Goal: Task Accomplishment & Management: Manage account settings

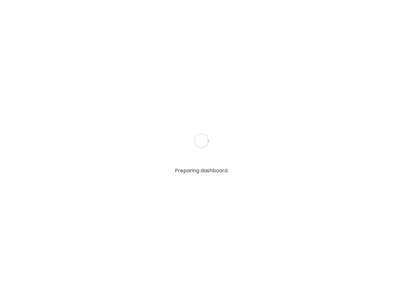
type input "**********"
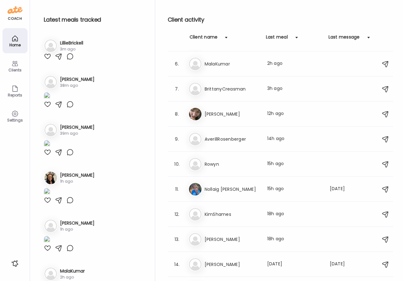
scroll to position [115, 0]
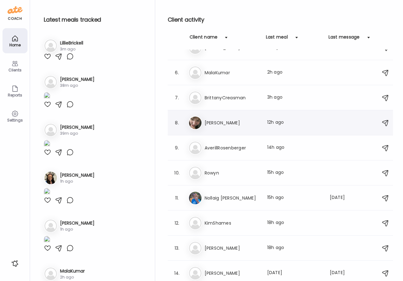
type input "**********"
click at [223, 125] on h3 "[PERSON_NAME]" at bounding box center [232, 123] width 55 height 8
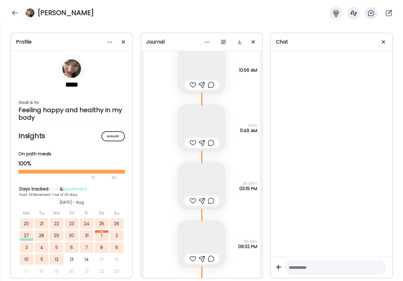
scroll to position [11536, 0]
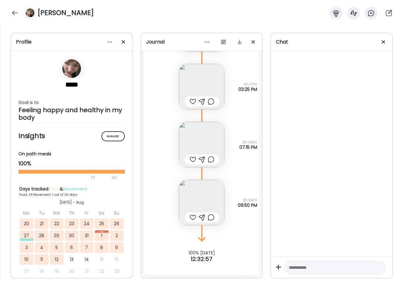
click at [213, 192] on img at bounding box center [201, 202] width 45 height 45
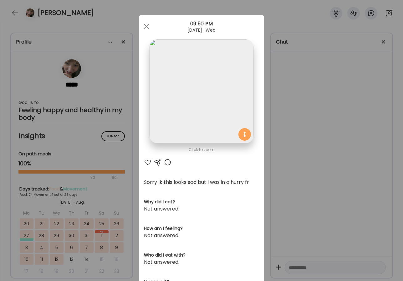
click at [295, 164] on div "Ate Coach Dashboard Wahoo! It’s official Take a moment to set up your Coach Pro…" at bounding box center [201, 140] width 403 height 281
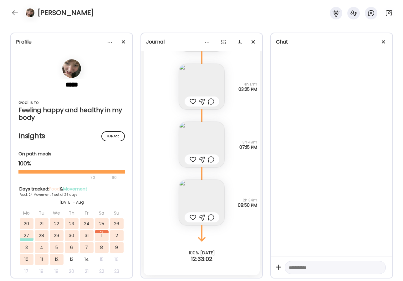
click at [205, 127] on img at bounding box center [201, 144] width 45 height 45
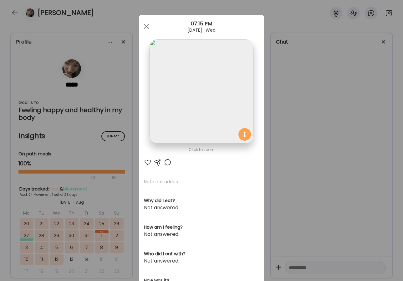
click at [333, 106] on div "Ate Coach Dashboard Wahoo! It’s official Take a moment to set up your Coach Pro…" at bounding box center [201, 140] width 403 height 281
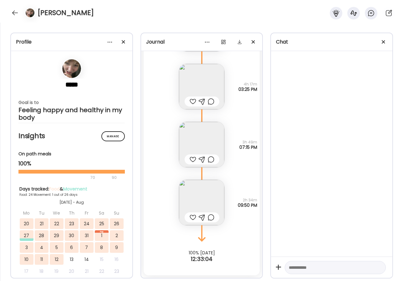
click at [207, 80] on img at bounding box center [201, 86] width 45 height 45
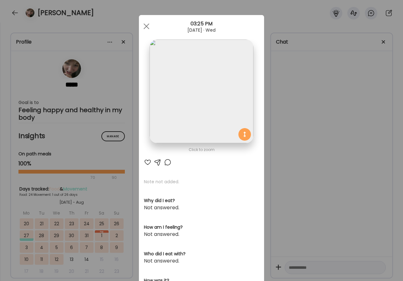
click at [323, 121] on div "Ate Coach Dashboard Wahoo! It’s official Take a moment to set up your Coach Pro…" at bounding box center [201, 140] width 403 height 281
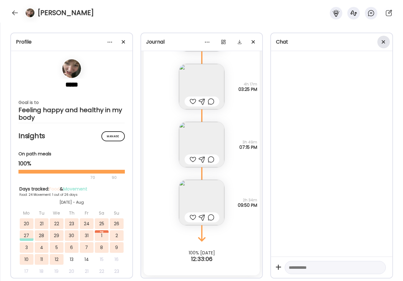
click at [386, 39] on div at bounding box center [383, 42] width 13 height 13
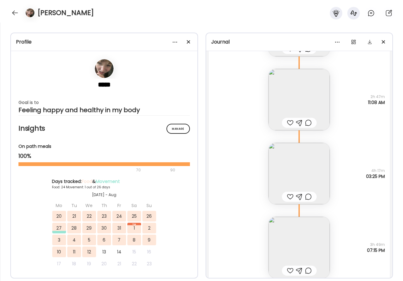
scroll to position [13881, 0]
click at [190, 40] on span at bounding box center [187, 41] width 3 height 3
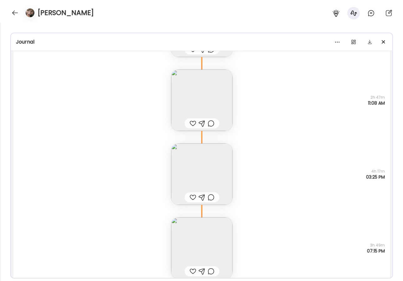
scroll to position [13728, 0]
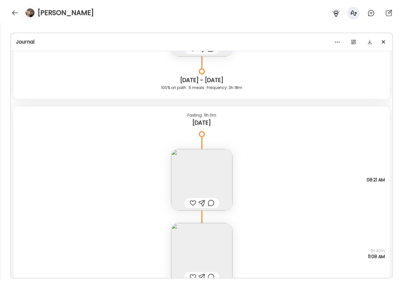
click at [212, 158] on img at bounding box center [201, 179] width 61 height 61
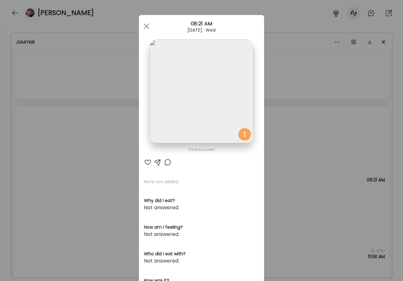
click at [315, 122] on div "Ate Coach Dashboard Wahoo! It’s official Take a moment to set up your Coach Pro…" at bounding box center [201, 140] width 403 height 281
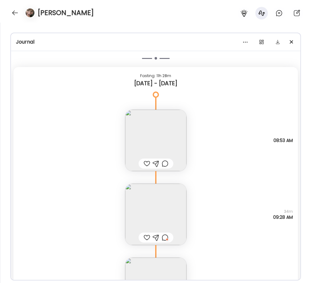
scroll to position [12772, 0]
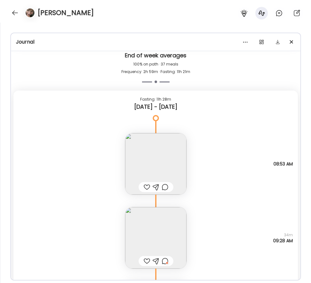
click at [167, 141] on img at bounding box center [155, 163] width 61 height 61
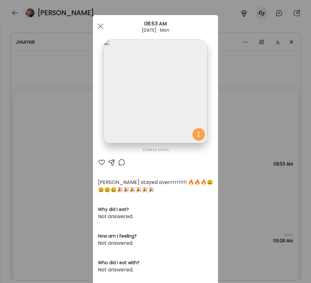
click at [165, 89] on img at bounding box center [156, 91] width 104 height 104
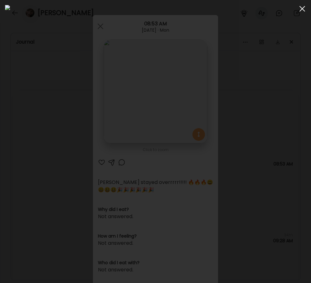
click at [300, 8] on div at bounding box center [302, 9] width 13 height 13
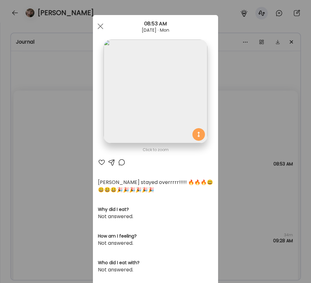
click at [234, 163] on div "Ate Coach Dashboard Wahoo! It’s official Take a moment to set up your Coach Pro…" at bounding box center [155, 141] width 311 height 283
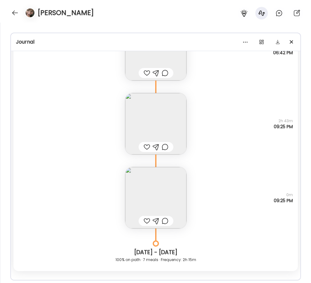
scroll to position [12543, 0]
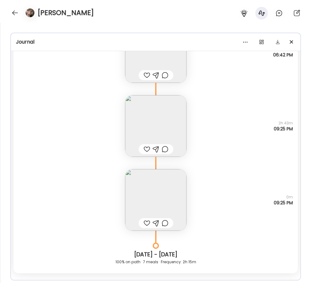
click at [164, 197] on img at bounding box center [155, 199] width 61 height 61
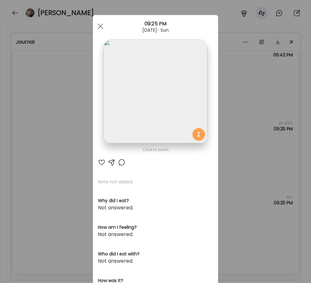
click at [167, 93] on img at bounding box center [156, 91] width 104 height 104
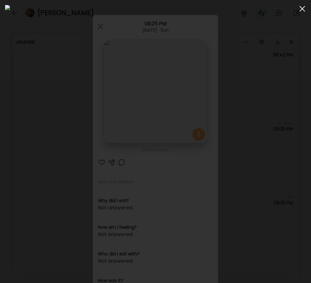
click at [305, 9] on div at bounding box center [302, 9] width 13 height 13
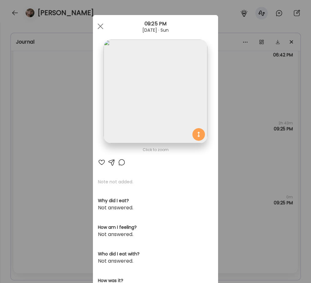
click at [233, 88] on div "Ate Coach Dashboard Wahoo! It’s official Take a moment to set up your Coach Pro…" at bounding box center [155, 141] width 311 height 283
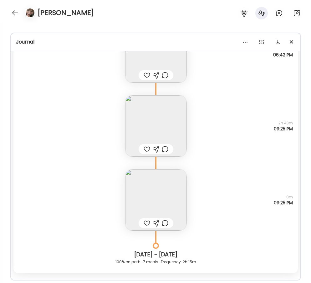
scroll to position [12466, 0]
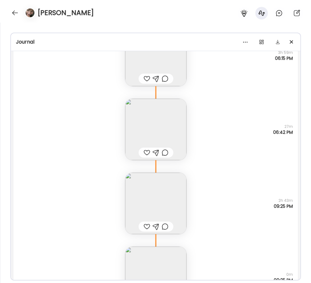
click at [152, 131] on img at bounding box center [155, 129] width 61 height 61
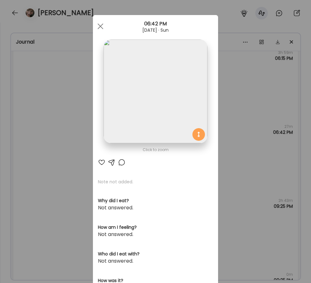
click at [154, 75] on img at bounding box center [156, 91] width 104 height 104
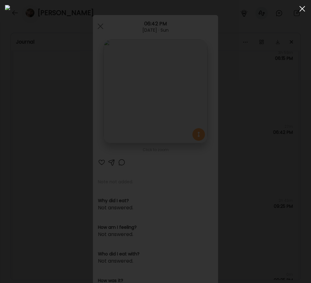
click at [304, 9] on div at bounding box center [302, 9] width 13 height 13
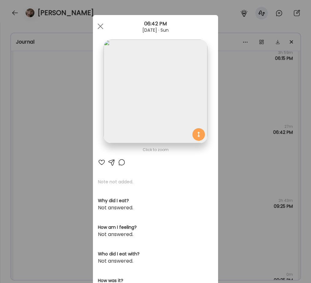
click at [235, 123] on div "Ate Coach Dashboard Wahoo! It’s official Take a moment to set up your Coach Pro…" at bounding box center [155, 141] width 311 height 283
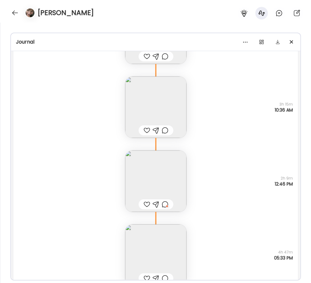
scroll to position [11367, 0]
click at [166, 93] on img at bounding box center [155, 108] width 61 height 61
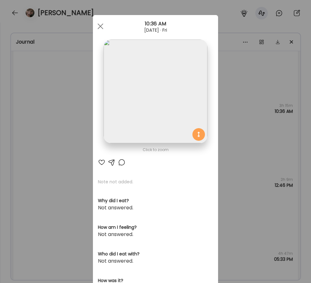
click at [193, 91] on img at bounding box center [156, 91] width 104 height 104
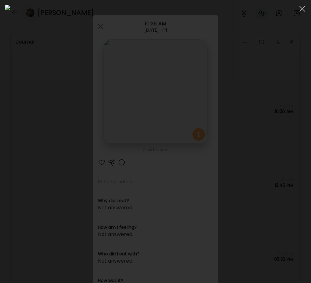
click at [298, 91] on div at bounding box center [155, 141] width 301 height 273
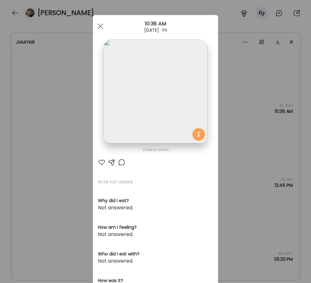
click at [283, 140] on div "Ate Coach Dashboard Wahoo! It’s official Take a moment to set up your Coach Pro…" at bounding box center [155, 141] width 311 height 283
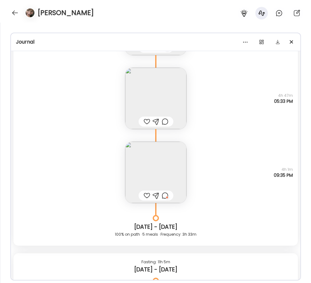
scroll to position [11525, 0]
click at [177, 180] on img at bounding box center [155, 171] width 61 height 61
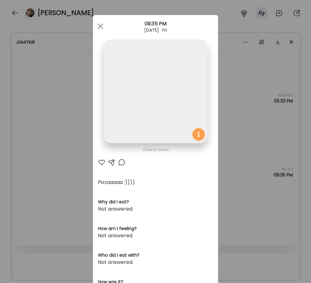
click at [174, 104] on img at bounding box center [156, 91] width 104 height 104
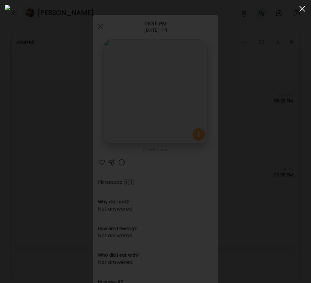
click at [303, 7] on span at bounding box center [302, 9] width 6 height 6
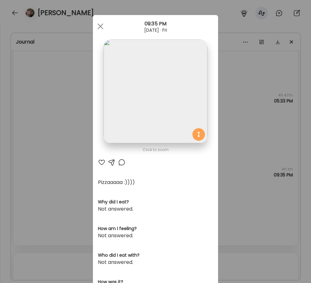
click at [256, 111] on div "Ate Coach Dashboard Wahoo! It’s official Take a moment to set up your Coach Pro…" at bounding box center [155, 141] width 311 height 283
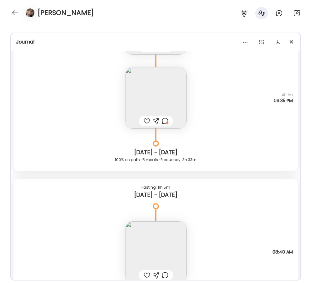
scroll to position [11646, 0]
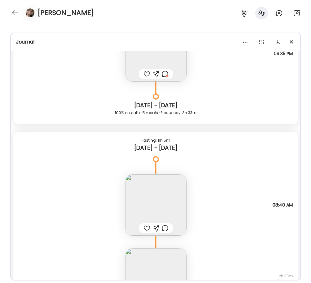
click at [165, 75] on div at bounding box center [165, 74] width 7 height 8
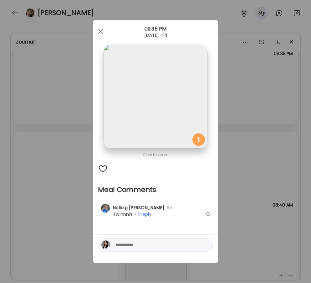
click at [257, 91] on div "Ate Coach Dashboard Wahoo! It’s official Take a moment to set up your Coach Pro…" at bounding box center [155, 141] width 311 height 283
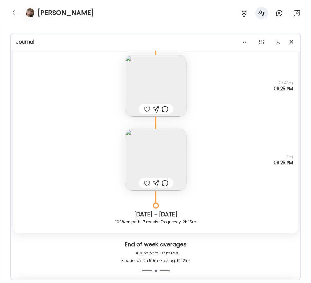
scroll to position [12590, 0]
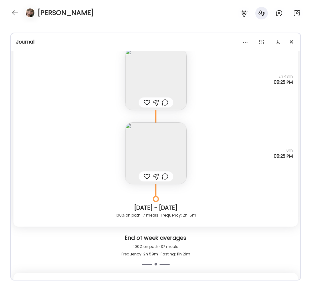
click at [148, 157] on img at bounding box center [155, 152] width 61 height 61
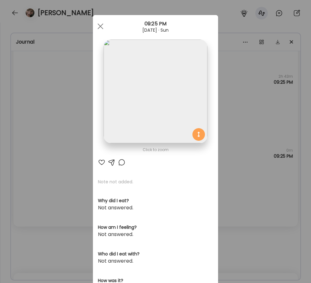
click at [141, 130] on img at bounding box center [156, 91] width 104 height 104
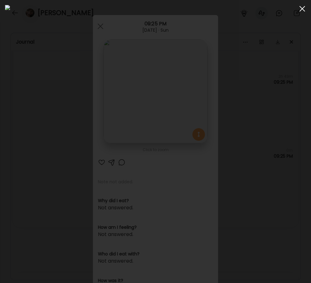
click at [302, 7] on div at bounding box center [302, 9] width 13 height 13
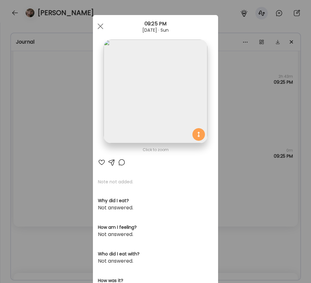
click at [251, 102] on div "Ate Coach Dashboard Wahoo! It’s official Take a moment to set up your Coach Pro…" at bounding box center [155, 141] width 311 height 283
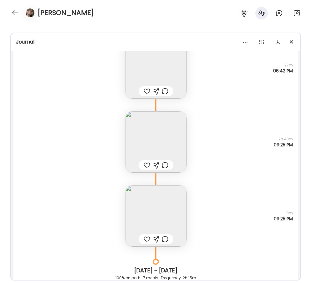
scroll to position [12512, 0]
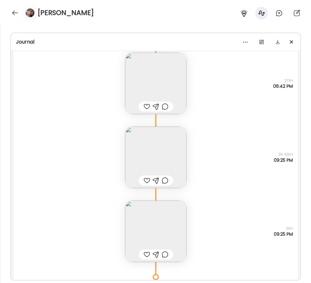
click at [188, 166] on div "Note not added Questions not answered 2h 43m 09:25 PM" at bounding box center [155, 151] width 284 height 74
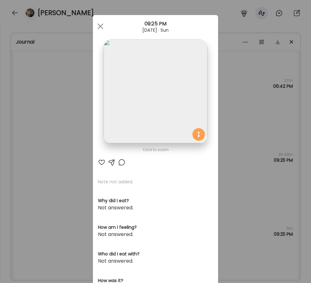
click at [168, 109] on img at bounding box center [156, 91] width 104 height 104
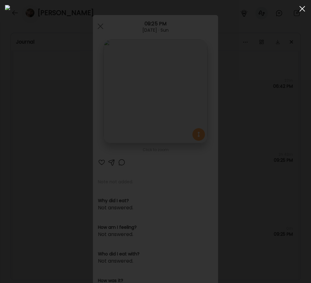
click at [298, 11] on div at bounding box center [302, 9] width 13 height 13
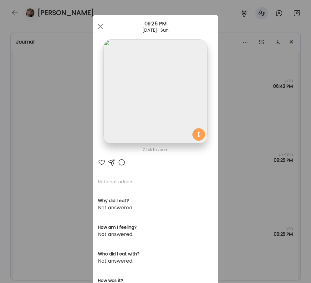
click at [246, 104] on div "Ate Coach Dashboard Wahoo! It’s official Take a moment to set up your Coach Pro…" at bounding box center [155, 141] width 311 height 283
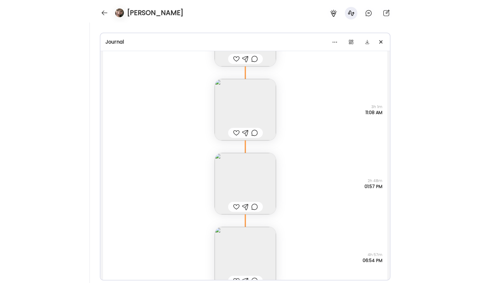
scroll to position [13422, 0]
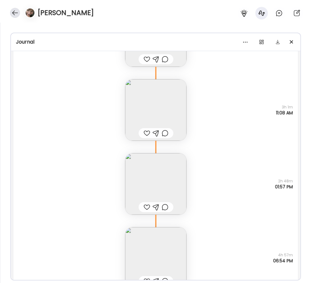
click at [15, 11] on div at bounding box center [15, 13] width 10 height 10
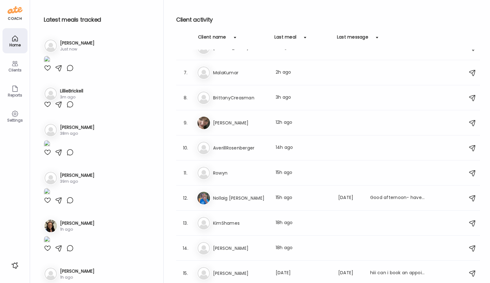
scroll to position [0, 0]
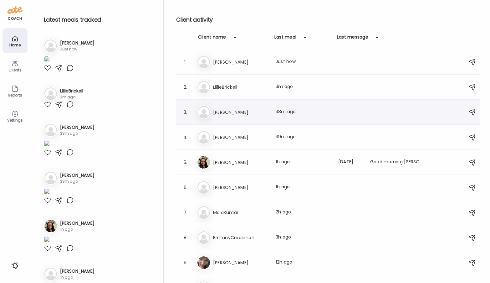
click at [250, 110] on h3 "[PERSON_NAME]" at bounding box center [240, 112] width 55 height 8
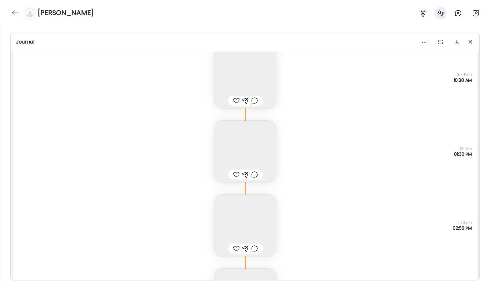
scroll to position [16167, 0]
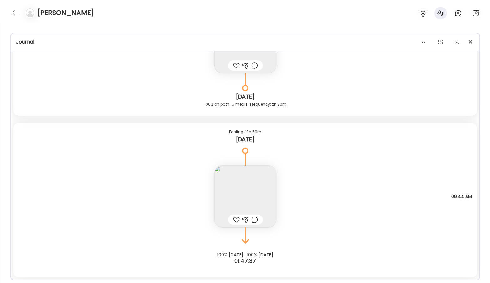
click at [254, 182] on img at bounding box center [245, 196] width 61 height 61
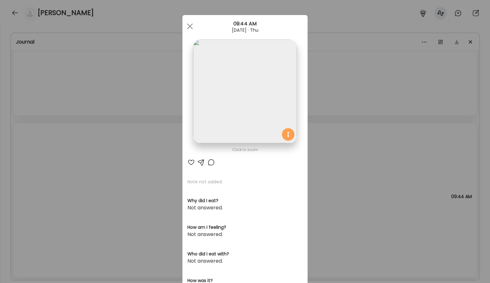
click at [349, 156] on div "Ate Coach Dashboard Wahoo! It’s official Take a moment to set up your Coach Pro…" at bounding box center [245, 141] width 490 height 283
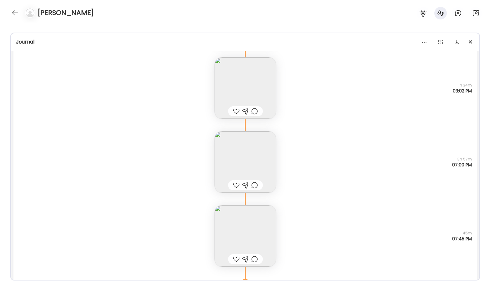
scroll to position [15969, 0]
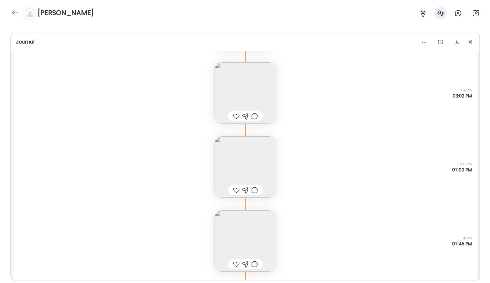
click at [256, 160] on img at bounding box center [245, 166] width 61 height 61
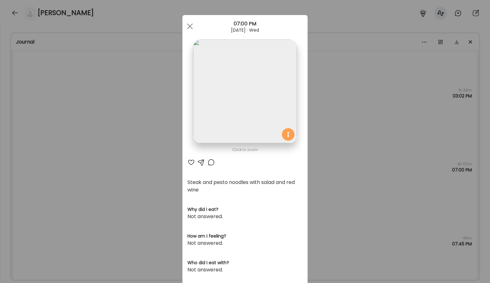
click at [338, 137] on div "Ate Coach Dashboard Wahoo! It’s official Take a moment to set up your Coach Pro…" at bounding box center [245, 141] width 490 height 283
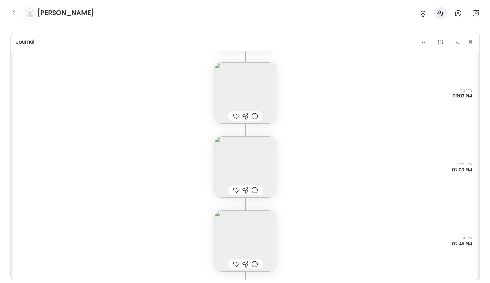
scroll to position [15868, 0]
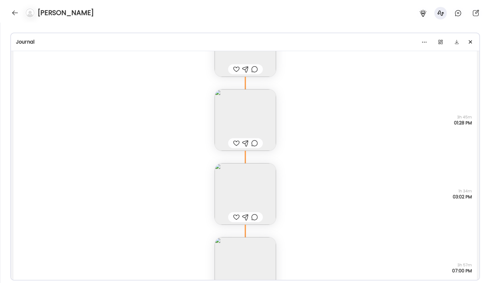
click at [248, 182] on img at bounding box center [245, 193] width 61 height 61
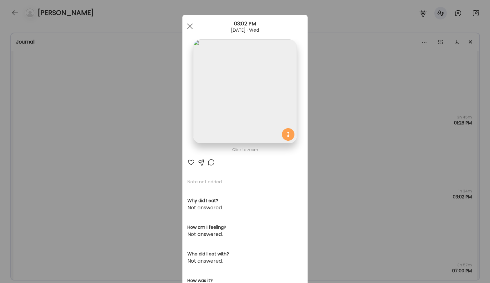
click at [333, 134] on div "Ate Coach Dashboard Wahoo! It’s official Take a moment to set up your Coach Pro…" at bounding box center [245, 141] width 490 height 283
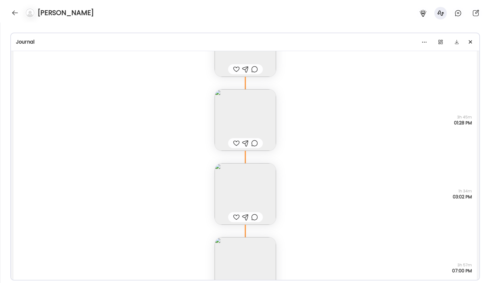
click at [244, 177] on img at bounding box center [245, 193] width 61 height 61
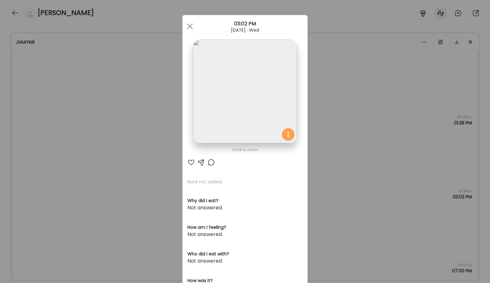
click at [220, 112] on img at bounding box center [245, 91] width 104 height 104
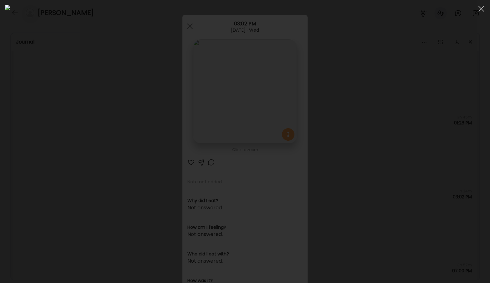
click at [403, 114] on div at bounding box center [245, 141] width 480 height 273
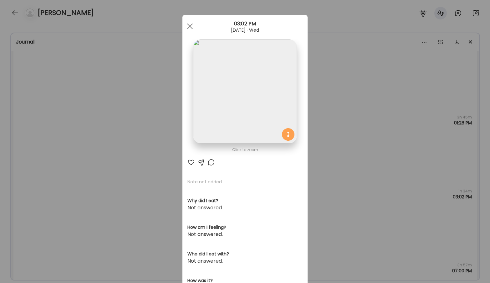
click at [364, 96] on div "Ate Coach Dashboard Wahoo! It’s official Take a moment to set up your Coach Pro…" at bounding box center [245, 141] width 490 height 283
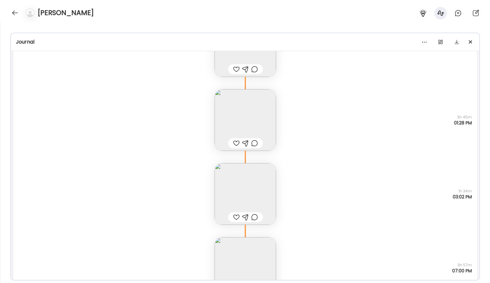
scroll to position [15789, 0]
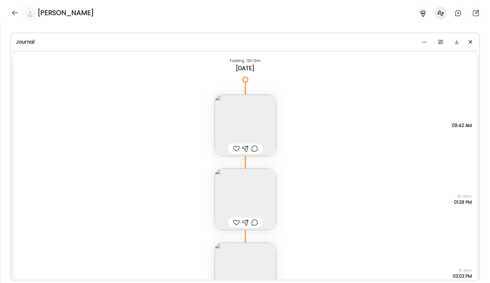
click at [260, 195] on img at bounding box center [245, 198] width 61 height 61
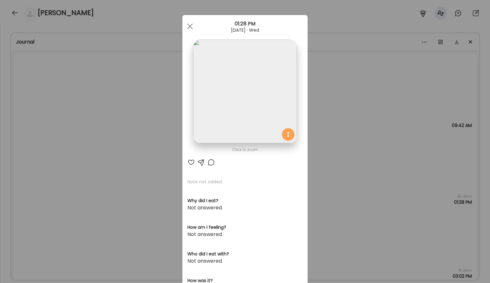
click at [364, 125] on div "Ate Coach Dashboard Wahoo! It’s official Take a moment to set up your Coach Pro…" at bounding box center [245, 141] width 490 height 283
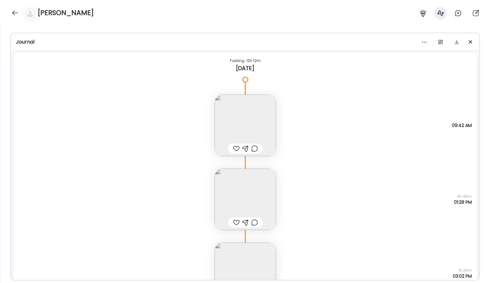
click at [254, 120] on img at bounding box center [245, 124] width 61 height 61
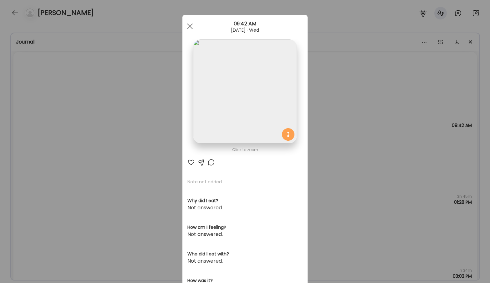
click at [358, 120] on div "Ate Coach Dashboard Wahoo! It’s official Take a moment to set up your Coach Pro…" at bounding box center [245, 141] width 490 height 283
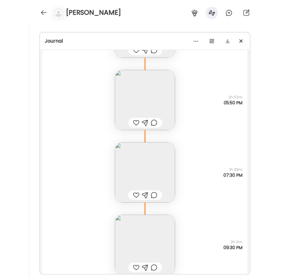
scroll to position [15510, 0]
